Goal: Ask a question

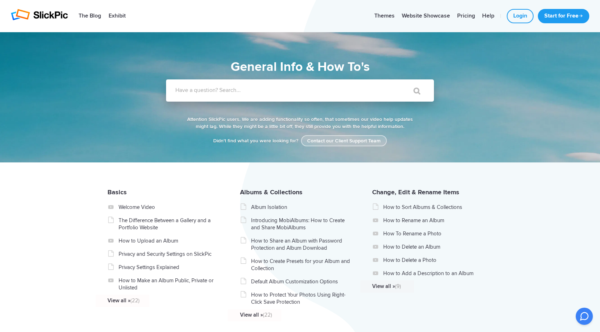
click at [339, 139] on link "Contact our Client Support Team" at bounding box center [344, 140] width 86 height 11
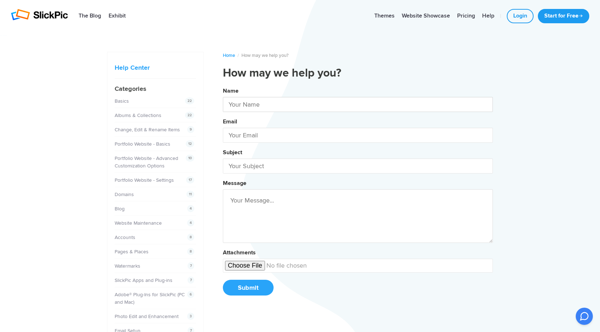
click at [237, 101] on input "text" at bounding box center [358, 104] width 270 height 15
type input "[PERSON_NAME]"
type input "[EMAIL_ADDRESS][DOMAIN_NAME]"
click at [239, 165] on input "text" at bounding box center [358, 165] width 270 height 15
click at [223, 85] on button "Name [PERSON_NAME] Email [EMAIL_ADDRESS][DOMAIN_NAME] Subject Website Message A…" at bounding box center [358, 194] width 270 height 218
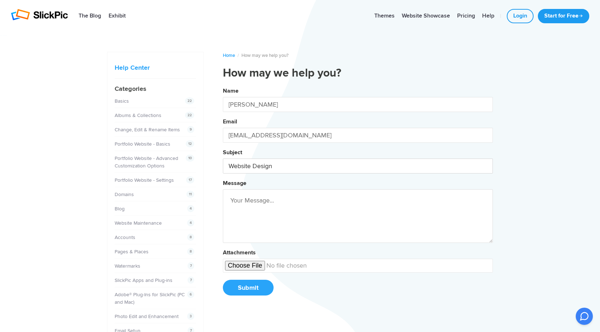
type input "Website Design"
click at [223, 85] on button "Name [PERSON_NAME] Email [EMAIL_ADDRESS][DOMAIN_NAME] Subject Website Design Me…" at bounding box center [358, 194] width 270 height 218
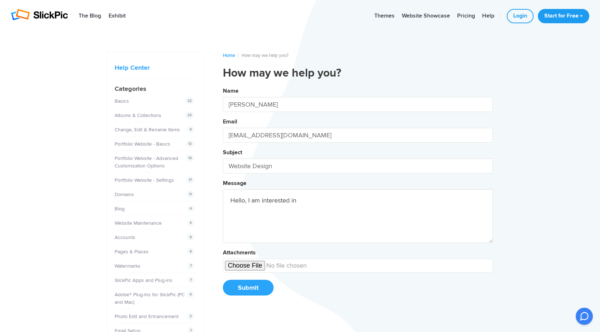
click at [223, 85] on button "Name [PERSON_NAME] Email [EMAIL_ADDRESS][DOMAIN_NAME] Subject Website Design Me…" at bounding box center [358, 194] width 270 height 218
click at [381, 200] on textarea "Hello, I am interested in understanding more about design" at bounding box center [358, 216] width 270 height 54
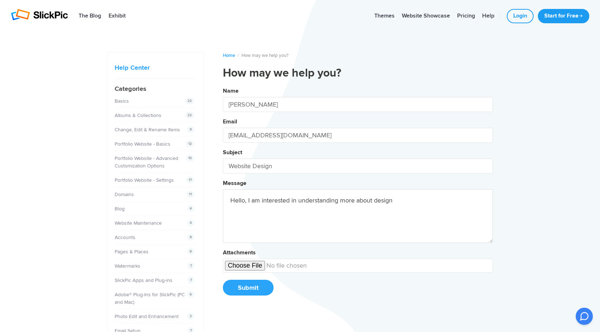
click at [381, 200] on textarea "Hello, I am interested in understanding more about design" at bounding box center [358, 216] width 270 height 54
click at [223, 85] on button "Name [PERSON_NAME] Email [EMAIL_ADDRESS][DOMAIN_NAME] Subject Website Design Me…" at bounding box center [358, 194] width 270 height 218
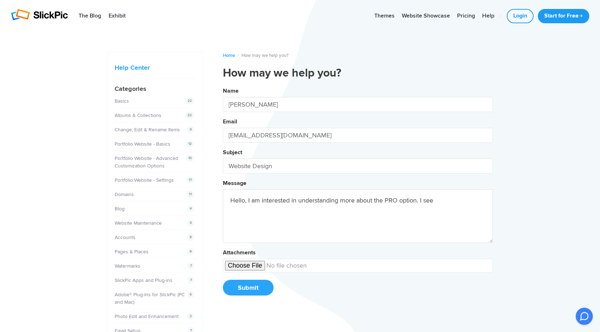
click at [223, 85] on button "Name [PERSON_NAME] Email [EMAIL_ADDRESS][DOMAIN_NAME] Subject Website Design Me…" at bounding box center [358, 194] width 270 height 218
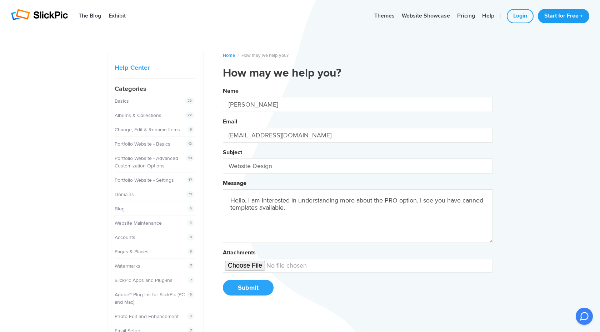
click at [223, 85] on button "Name [PERSON_NAME] Email [EMAIL_ADDRESS][DOMAIN_NAME] Subject Website Design Me…" at bounding box center [358, 194] width 270 height 218
click at [285, 209] on textarea "Hello, I am interested in understanding more about the PRO option. I see you ha…" at bounding box center [358, 216] width 270 height 54
click at [223, 85] on button "Name [PERSON_NAME] Email [EMAIL_ADDRESS][DOMAIN_NAME] Subject Website Design Me…" at bounding box center [358, 194] width 270 height 218
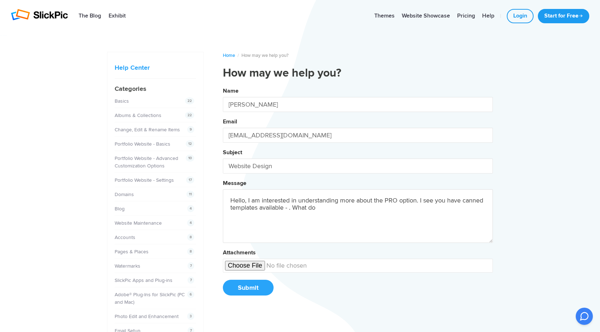
click at [223, 85] on button "Name [PERSON_NAME] Email [EMAIL_ADDRESS][DOMAIN_NAME] Subject Website Design Me…" at bounding box center [358, 194] width 270 height 218
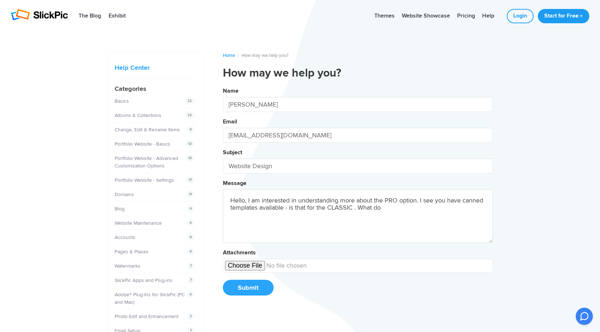
click at [223, 85] on button "Name [PERSON_NAME] Email [EMAIL_ADDRESS][DOMAIN_NAME] Subject Website Design Me…" at bounding box center [358, 194] width 270 height 218
drag, startPoint x: 379, startPoint y: 208, endPoint x: 399, endPoint y: 208, distance: 20.4
click at [399, 208] on textarea "Hello, I am interested in understanding more about the PRO option. I see you ha…" at bounding box center [358, 216] width 270 height 54
click at [223, 85] on button "Name [PERSON_NAME] Email [EMAIL_ADDRESS][DOMAIN_NAME] Subject Website Design Me…" at bounding box center [358, 194] width 270 height 218
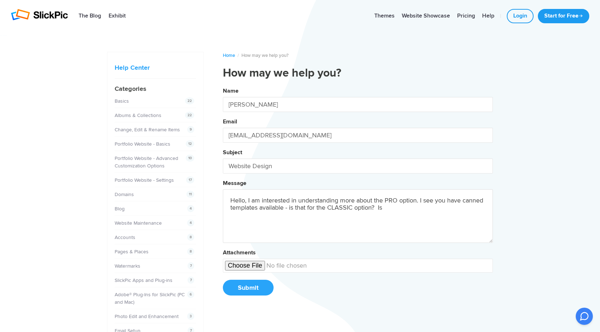
click at [223, 85] on button "Name [PERSON_NAME] Email [EMAIL_ADDRESS][DOMAIN_NAME] Subject Website Design Me…" at bounding box center [358, 194] width 270 height 218
click at [382, 208] on textarea "Hello, I am interested in understanding more about the PRO option. I see you ha…" at bounding box center [358, 216] width 270 height 54
click at [440, 209] on textarea "Hello, I am interested in understanding more about the PRO option. I see you ha…" at bounding box center [358, 216] width 270 height 54
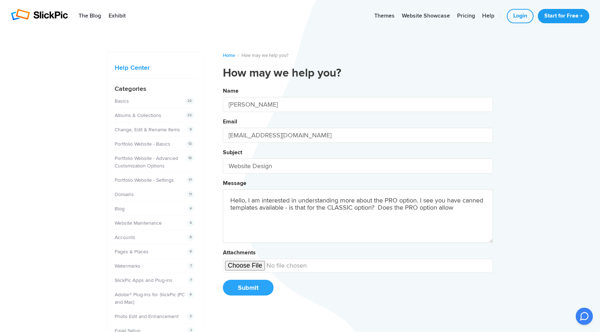
click at [223, 85] on button "Name [PERSON_NAME] Email [EMAIL_ADDRESS][DOMAIN_NAME] Subject Website Design Me…" at bounding box center [358, 194] width 270 height 218
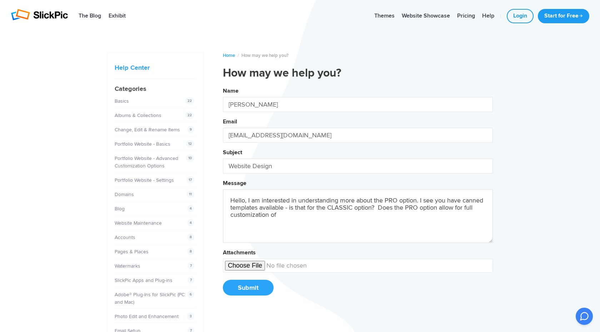
click at [223, 85] on button "Name [PERSON_NAME] Email [EMAIL_ADDRESS][DOMAIN_NAME] Subject Website Design Me…" at bounding box center [358, 194] width 270 height 218
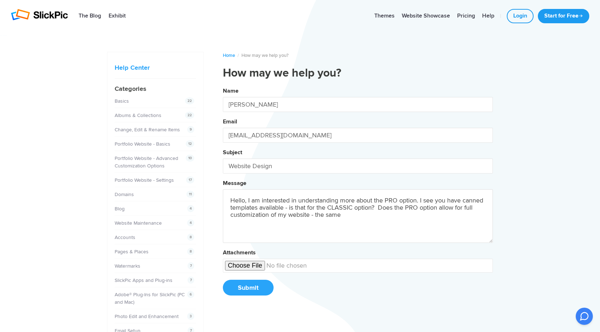
click at [223, 85] on button "Name [PERSON_NAME] Email [EMAIL_ADDRESS][DOMAIN_NAME] Subject Website Design Me…" at bounding box center [358, 194] width 270 height 218
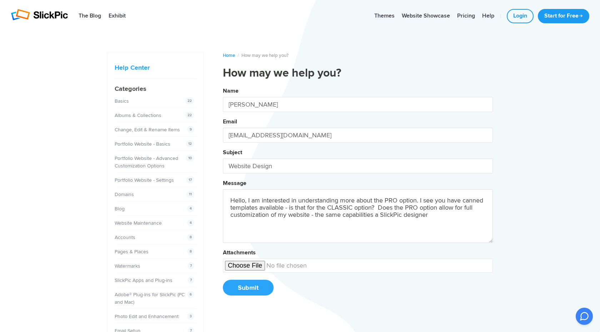
click at [223, 85] on button "Name [PERSON_NAME] Email [EMAIL_ADDRESS][DOMAIN_NAME] Subject Website Design Me…" at bounding box center [358, 194] width 270 height 218
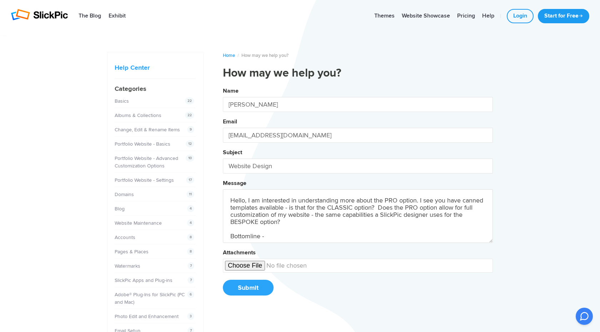
click at [223, 85] on button "Name [PERSON_NAME] Email [EMAIL_ADDRESS][DOMAIN_NAME] Subject Website Design Me…" at bounding box center [358, 194] width 270 height 218
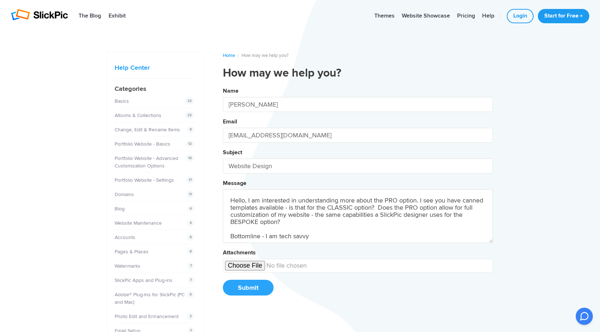
click at [223, 85] on button "Name [PERSON_NAME] Email [EMAIL_ADDRESS][DOMAIN_NAME] Subject Website Design Me…" at bounding box center [358, 194] width 270 height 218
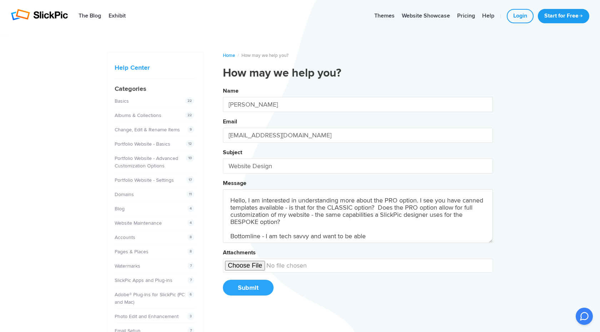
click at [223, 85] on button "Name [PERSON_NAME] Email [EMAIL_ADDRESS][DOMAIN_NAME] Subject Website Design Me…" at bounding box center [358, 194] width 270 height 218
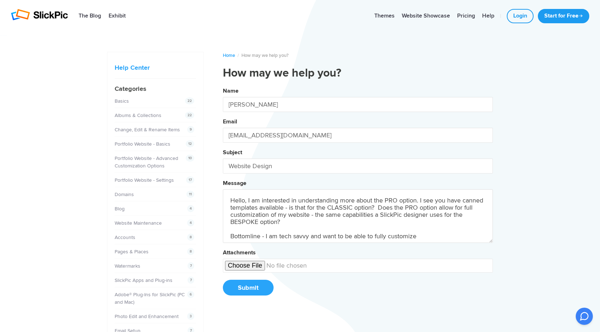
click at [223, 85] on button "Name [PERSON_NAME] Email [EMAIL_ADDRESS][DOMAIN_NAME] Subject Website Design Me…" at bounding box center [358, 194] width 270 height 218
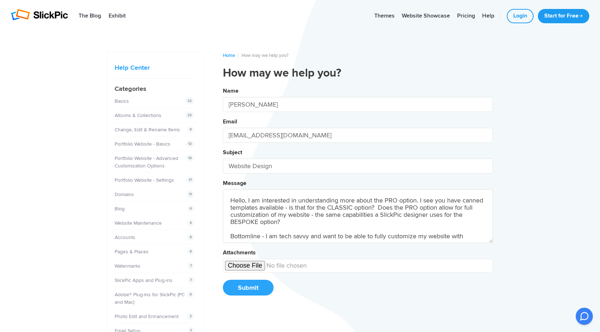
click at [223, 85] on button "Name [PERSON_NAME] Email [EMAIL_ADDRESS][DOMAIN_NAME] Subject Website Design Me…" at bounding box center [358, 194] width 270 height 218
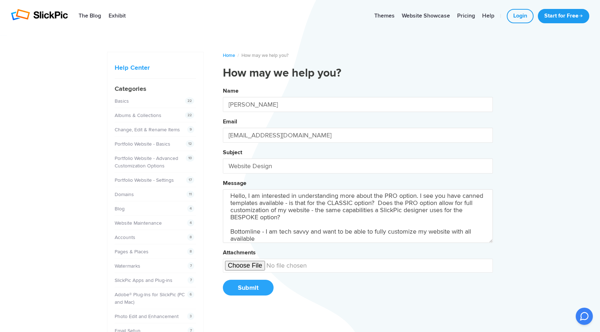
click at [223, 85] on button "Name [PERSON_NAME] Email [EMAIL_ADDRESS][DOMAIN_NAME] Subject Website Design Me…" at bounding box center [358, 194] width 270 height 218
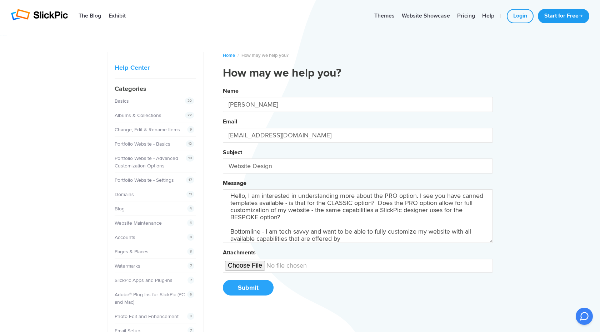
click at [223, 85] on button "Name [PERSON_NAME] Email [EMAIL_ADDRESS][DOMAIN_NAME] Subject Website Design Me…" at bounding box center [358, 194] width 270 height 218
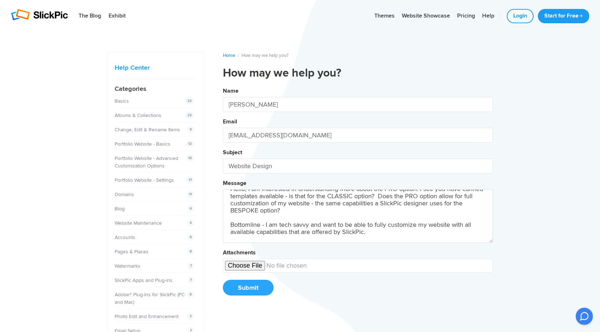
scroll to position [19, 0]
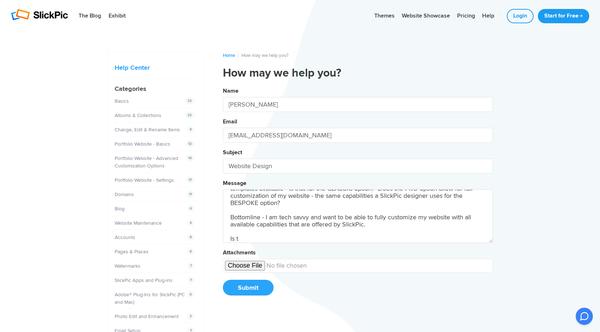
click at [223, 85] on button "Name [PERSON_NAME] Email [EMAIL_ADDRESS][DOMAIN_NAME] Subject Website Design Me…" at bounding box center [358, 194] width 270 height 218
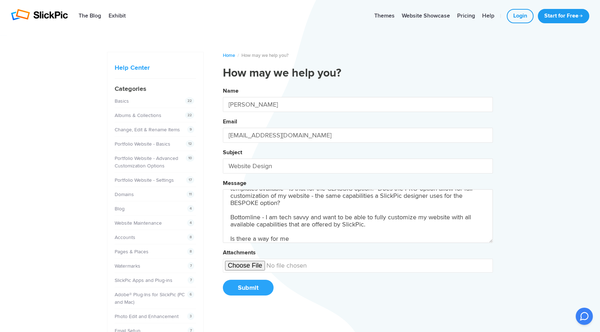
click at [223, 85] on button "Name [PERSON_NAME] Email [EMAIL_ADDRESS][DOMAIN_NAME] Subject Website Design Me…" at bounding box center [358, 194] width 270 height 218
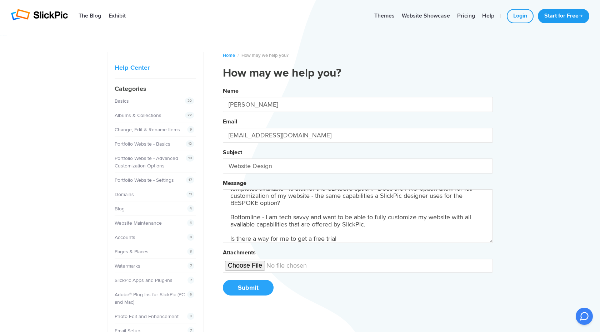
click at [223, 85] on button "Name [PERSON_NAME] Email [EMAIL_ADDRESS][DOMAIN_NAME] Subject Website Design Me…" at bounding box center [358, 194] width 270 height 218
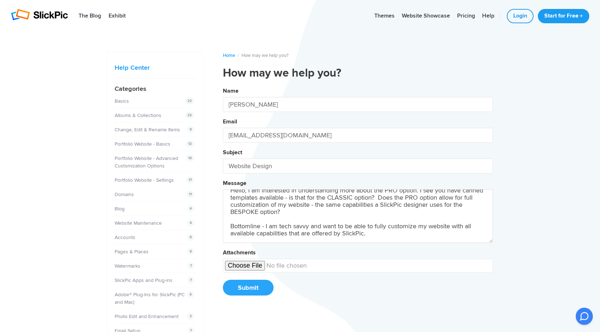
scroll to position [26, 0]
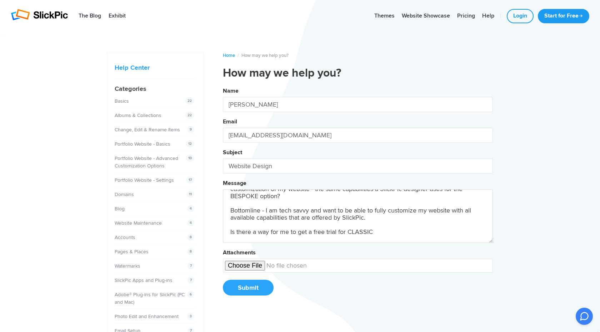
click at [223, 85] on button "Name [PERSON_NAME] Email [EMAIL_ADDRESS][DOMAIN_NAME] Subject Website Design Me…" at bounding box center [358, 194] width 270 height 218
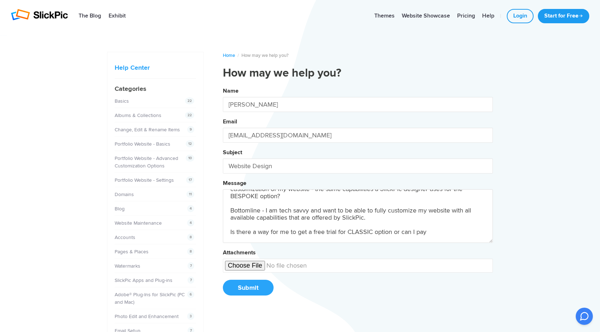
click at [223, 85] on button "Name [PERSON_NAME] Email [EMAIL_ADDRESS][DOMAIN_NAME] Subject Website Design Me…" at bounding box center [358, 194] width 270 height 218
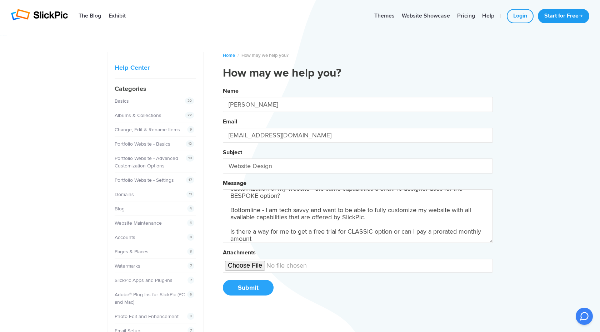
click at [223, 85] on button "Name [PERSON_NAME] Email [EMAIL_ADDRESS][DOMAIN_NAME] Subject Website Design Me…" at bounding box center [358, 194] width 270 height 218
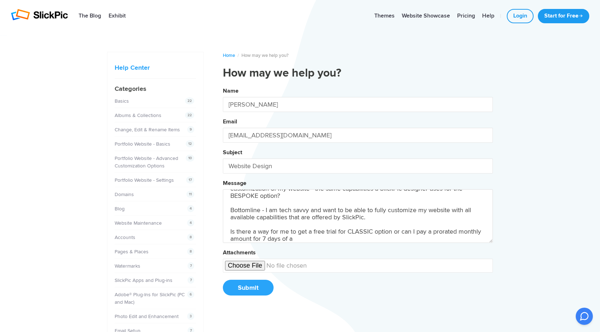
click at [223, 85] on button "Name [PERSON_NAME] Email [EMAIL_ADDRESS][DOMAIN_NAME] Subject Website Design Me…" at bounding box center [358, 194] width 270 height 218
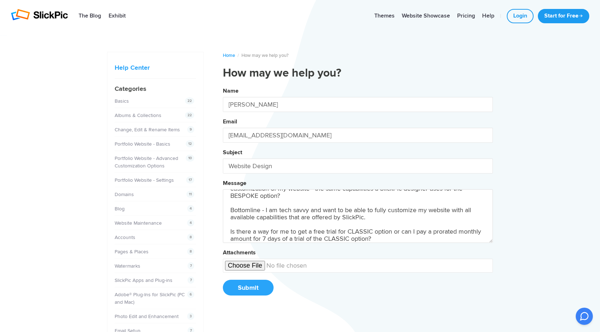
type textarea "Hello, I am interested in understanding more about the PRO option. I see you ha…"
click at [247, 290] on button "Submit" at bounding box center [248, 287] width 51 height 16
